Goal: Task Accomplishment & Management: Complete application form

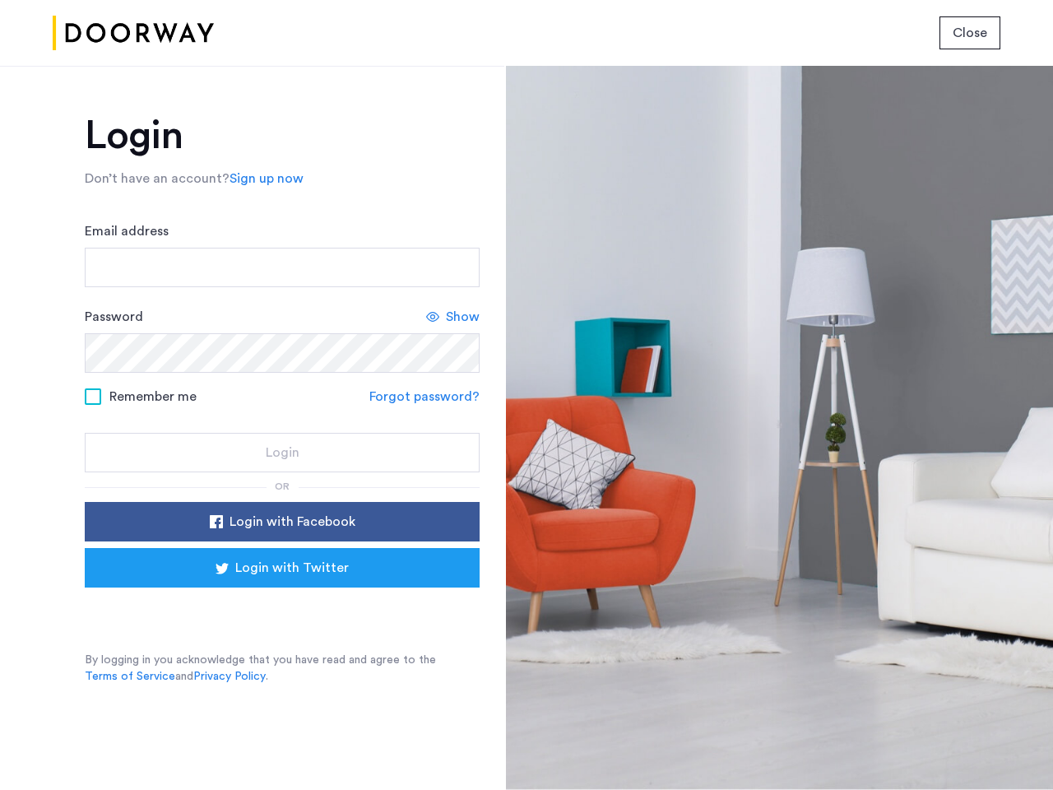
click at [970, 33] on span "Close" at bounding box center [969, 33] width 35 height 20
click at [262, 178] on link "Sign up now" at bounding box center [266, 179] width 74 height 20
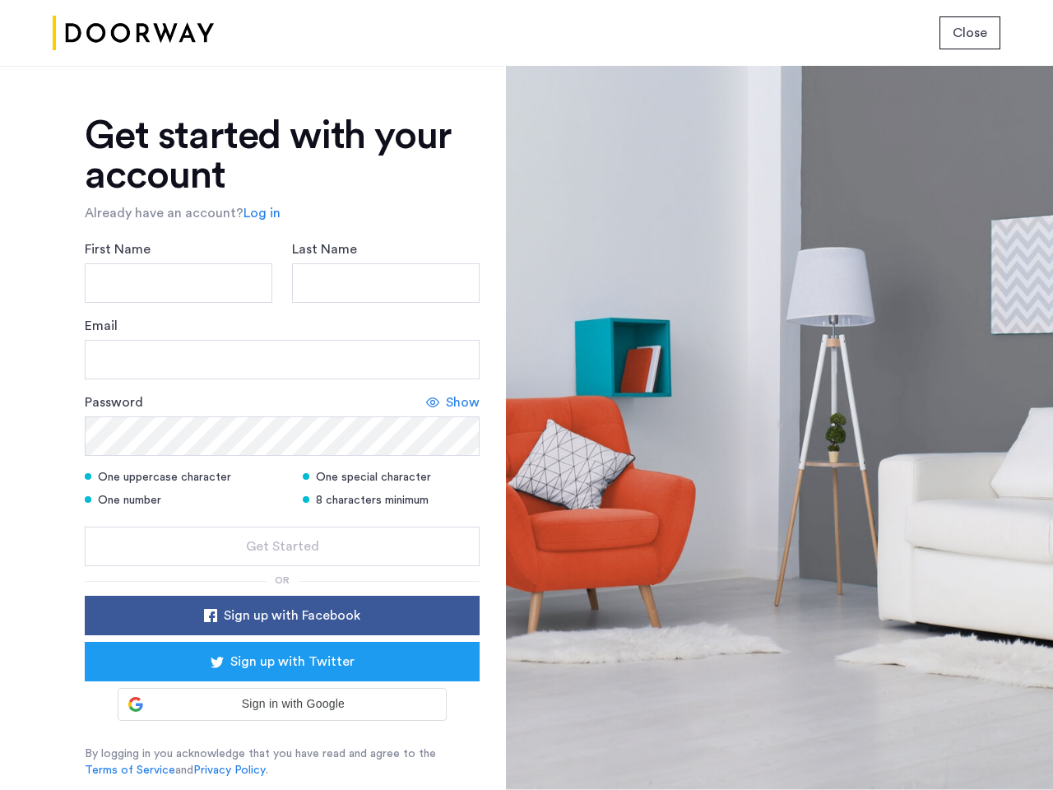
click at [453, 317] on div "Email" at bounding box center [282, 347] width 395 height 63
click at [427, 396] on icon at bounding box center [432, 402] width 13 height 13
click at [282, 521] on form "First Name Last Name Email Password Hide One uppercase character One special ch…" at bounding box center [282, 402] width 395 height 326
click at [282, 567] on div "Get started with your account Already have an account? Log in First Name Last N…" at bounding box center [282, 447] width 395 height 662
